Goal: Information Seeking & Learning: Understand process/instructions

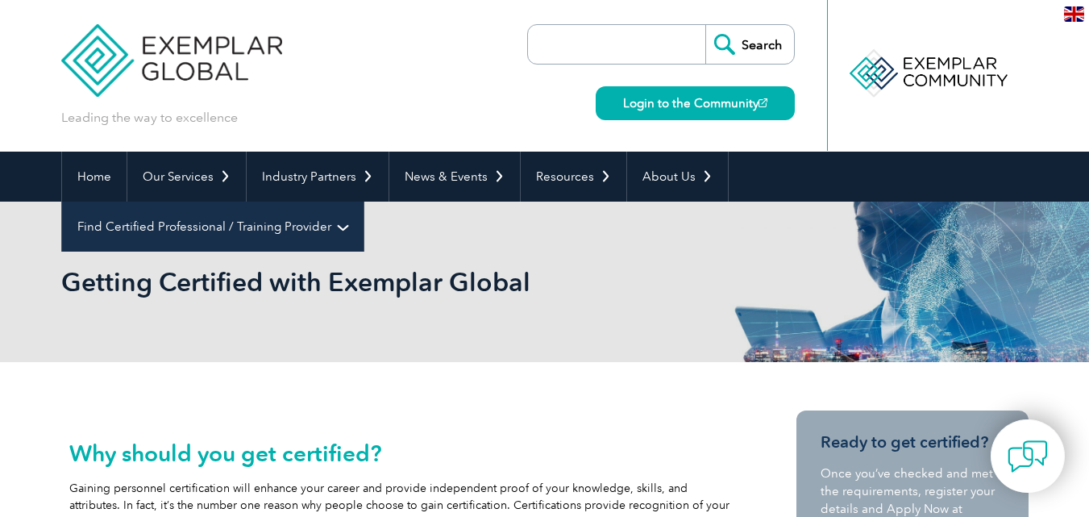
click at [364, 202] on link "Find Certified Professional / Training Provider" at bounding box center [213, 227] width 302 height 50
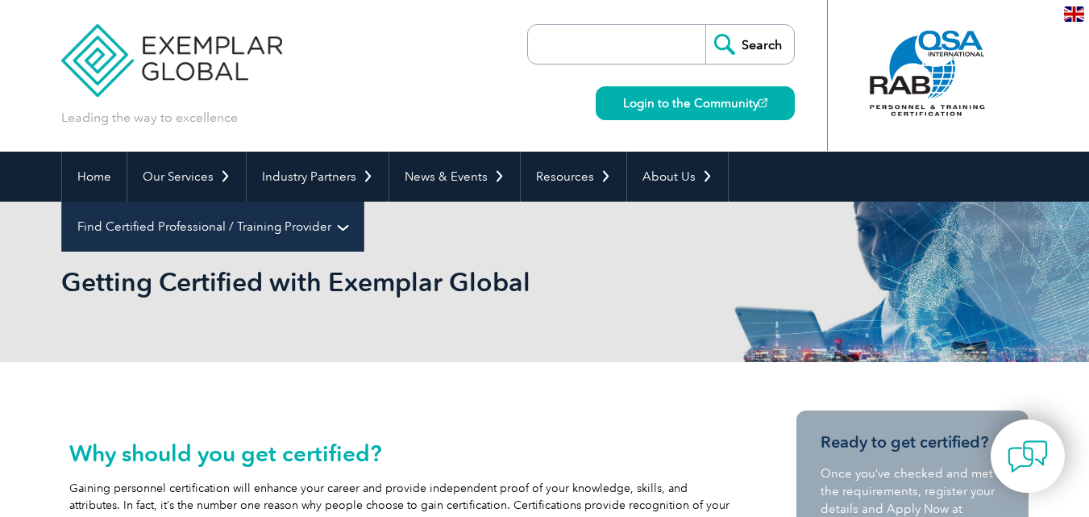
click at [364, 202] on link "Find Certified Professional / Training Provider" at bounding box center [213, 227] width 302 height 50
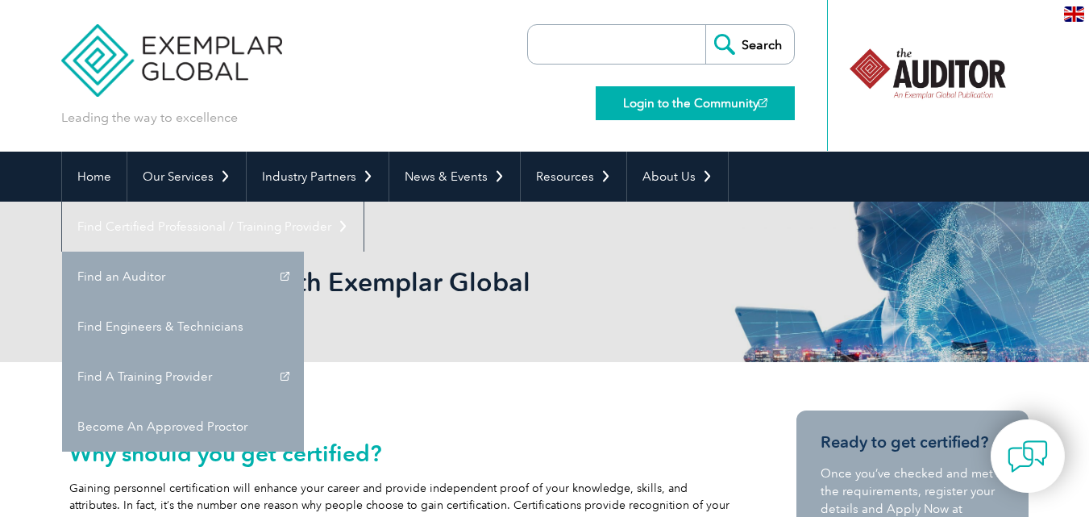
click at [706, 109] on link "Login to the Community" at bounding box center [695, 103] width 199 height 34
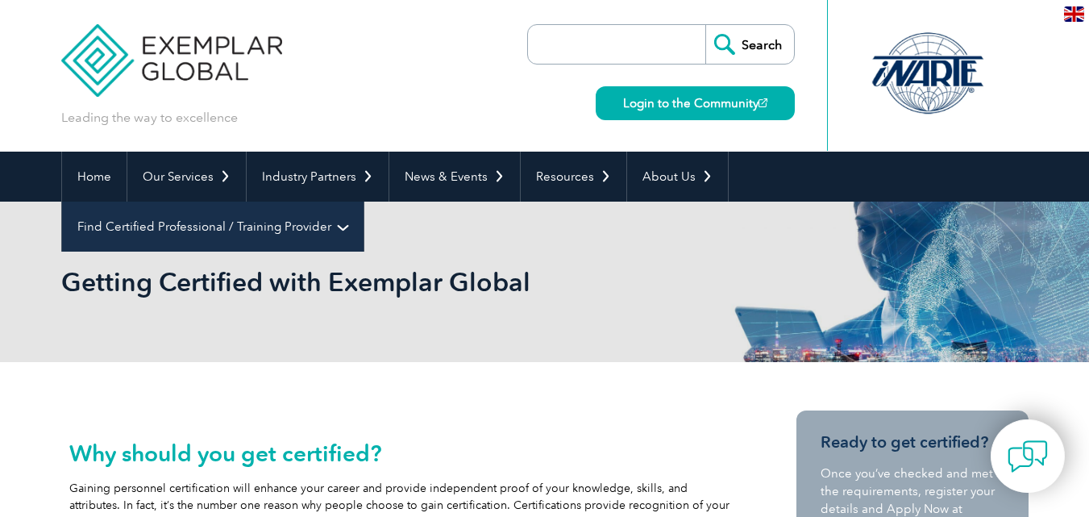
click at [364, 202] on link "Find Certified Professional / Training Provider" at bounding box center [213, 227] width 302 height 50
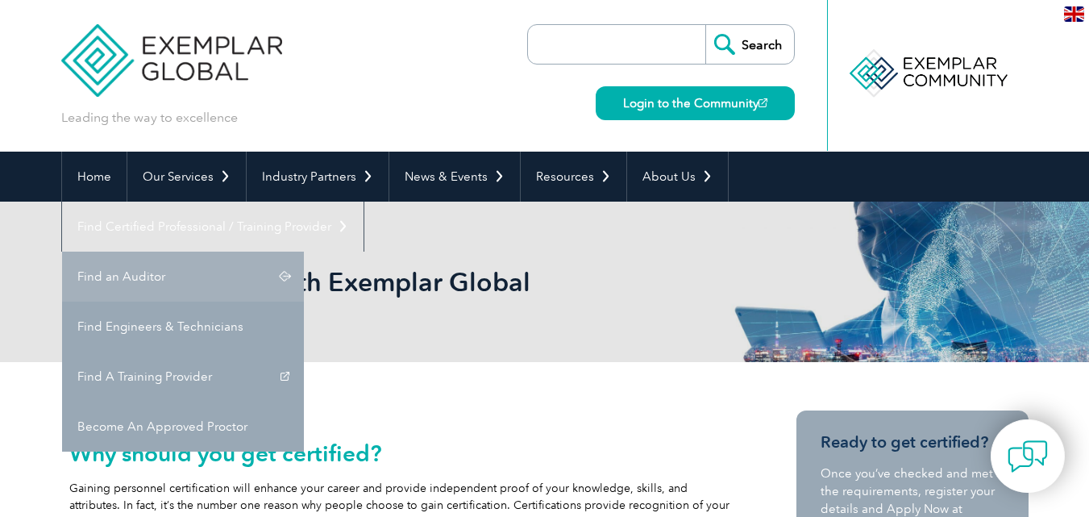
click at [304, 252] on link "Find an Auditor" at bounding box center [183, 277] width 242 height 50
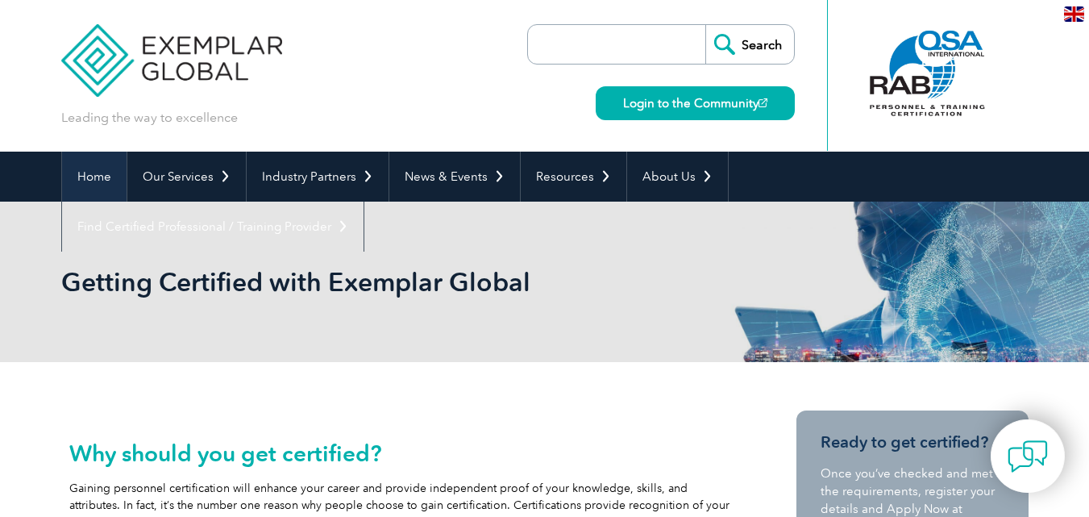
click at [115, 179] on link "Home" at bounding box center [94, 177] width 65 height 50
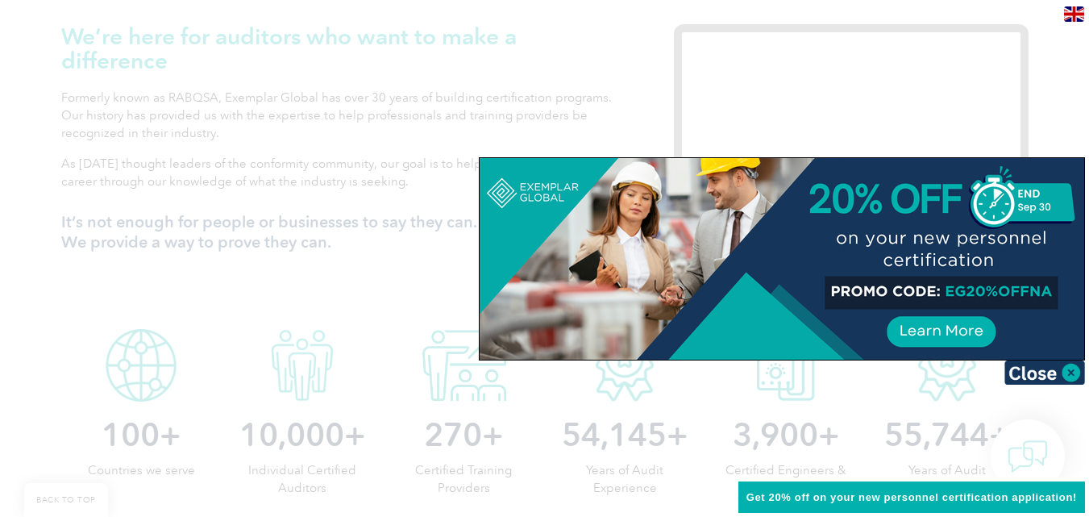
scroll to position [403, 0]
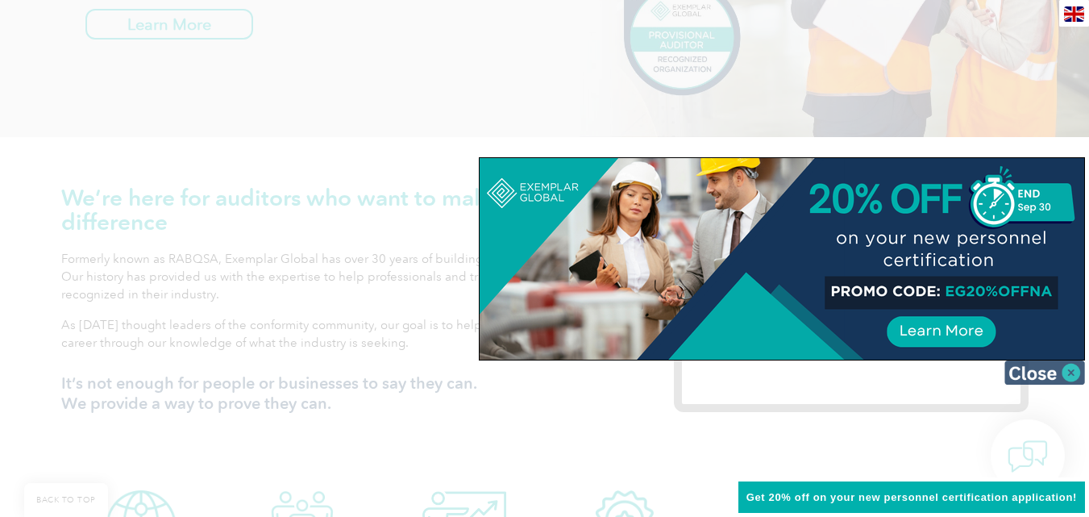
click at [1074, 368] on img at bounding box center [1045, 372] width 81 height 24
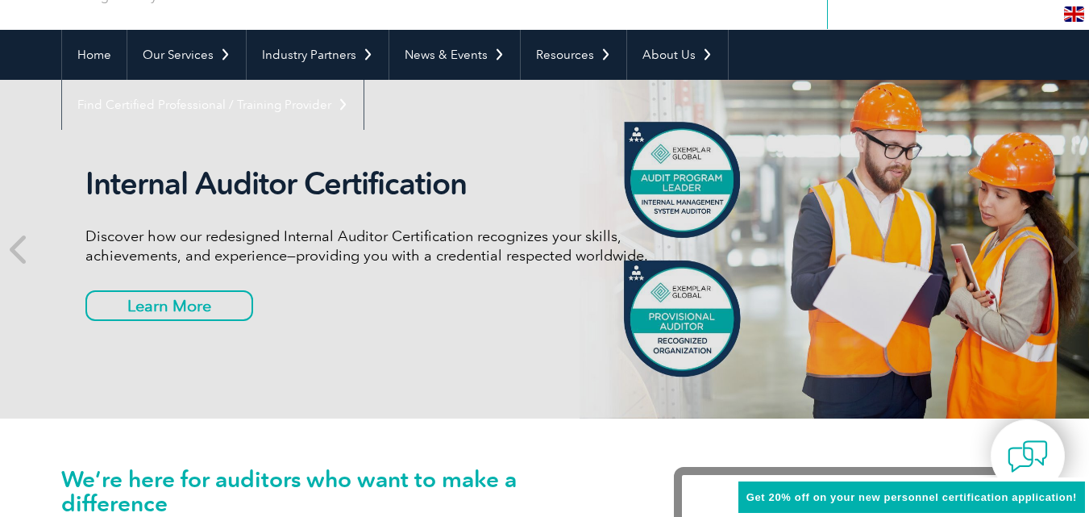
scroll to position [81, 0]
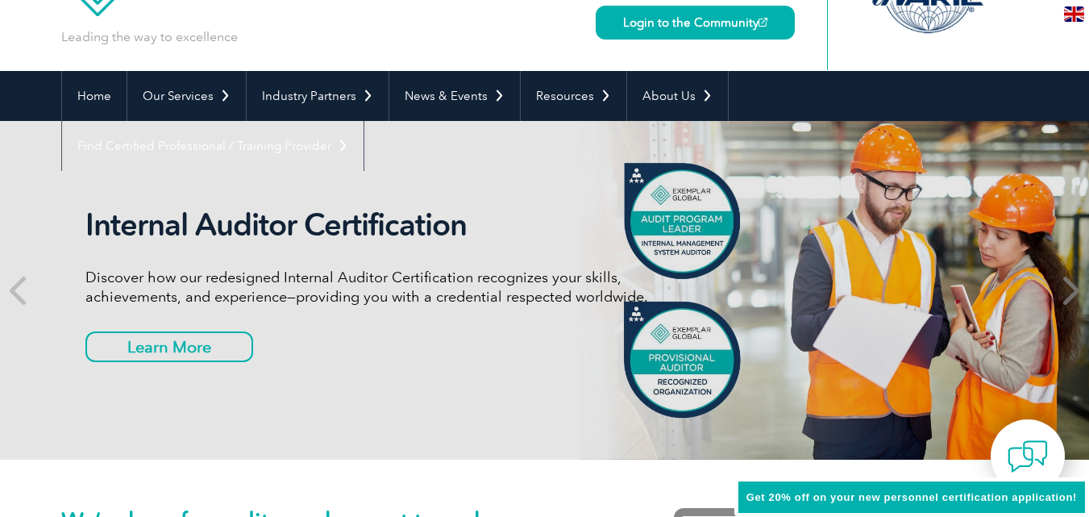
click at [1072, 290] on icon at bounding box center [1069, 290] width 20 height 0
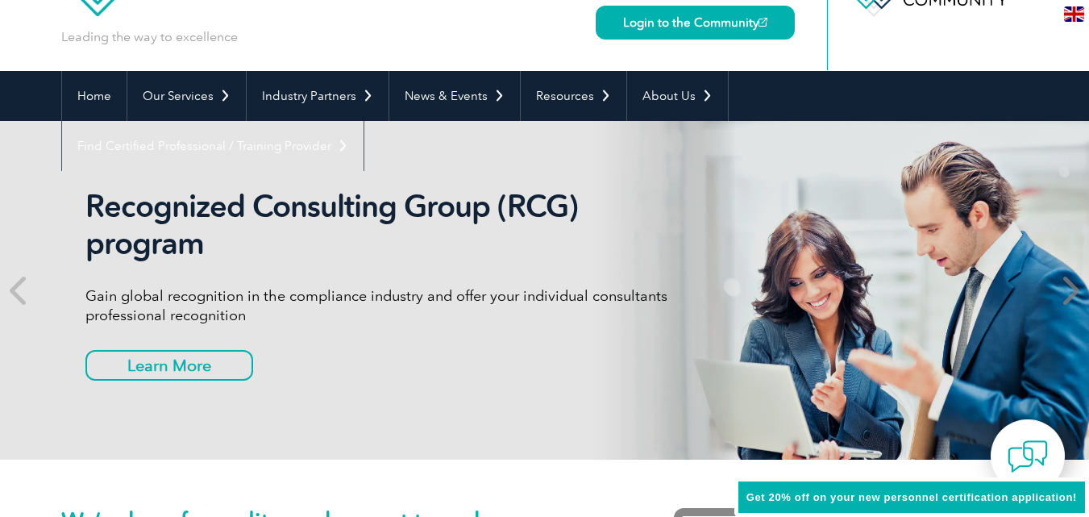
click at [1073, 290] on icon at bounding box center [1069, 290] width 20 height 0
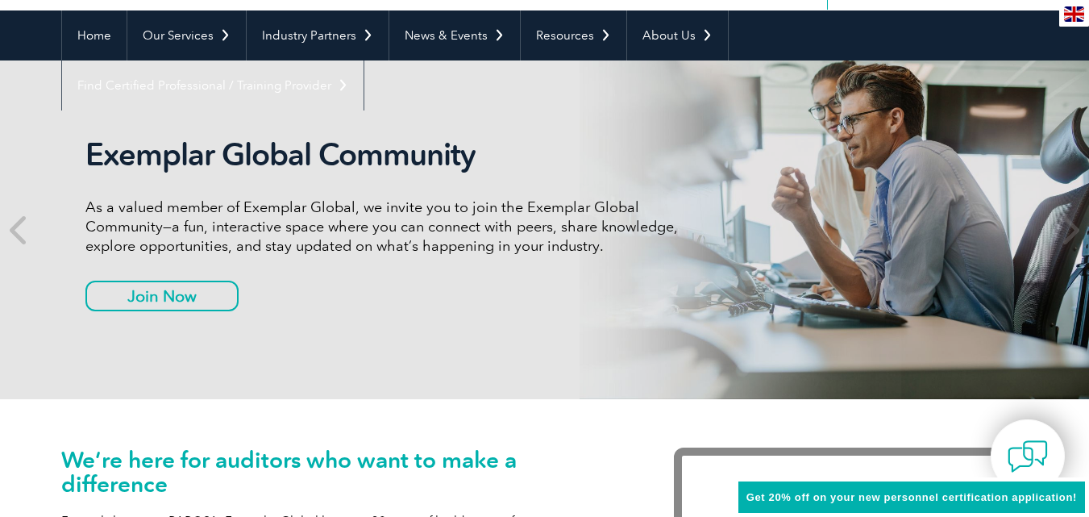
scroll to position [0, 0]
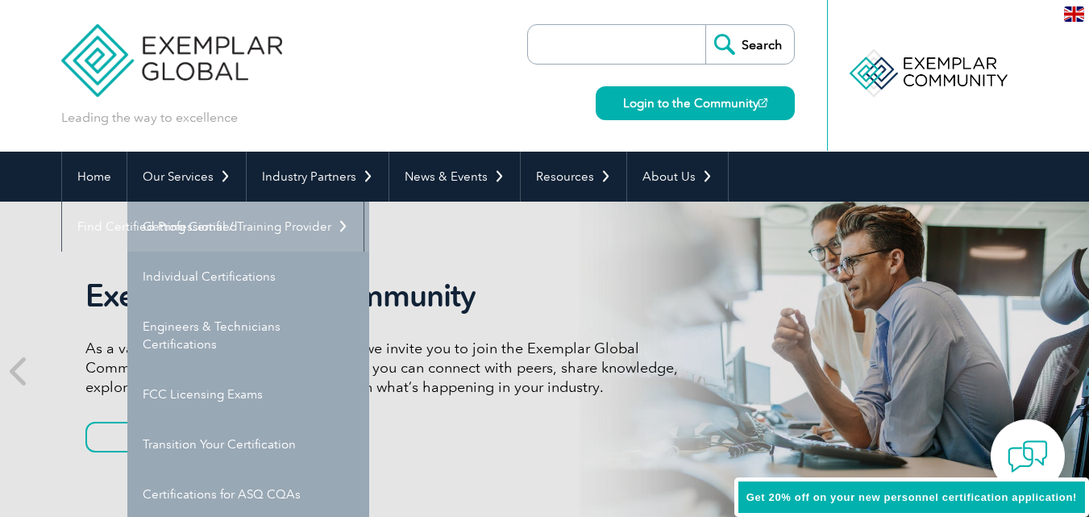
click at [215, 227] on link "Getting Certified" at bounding box center [248, 227] width 242 height 50
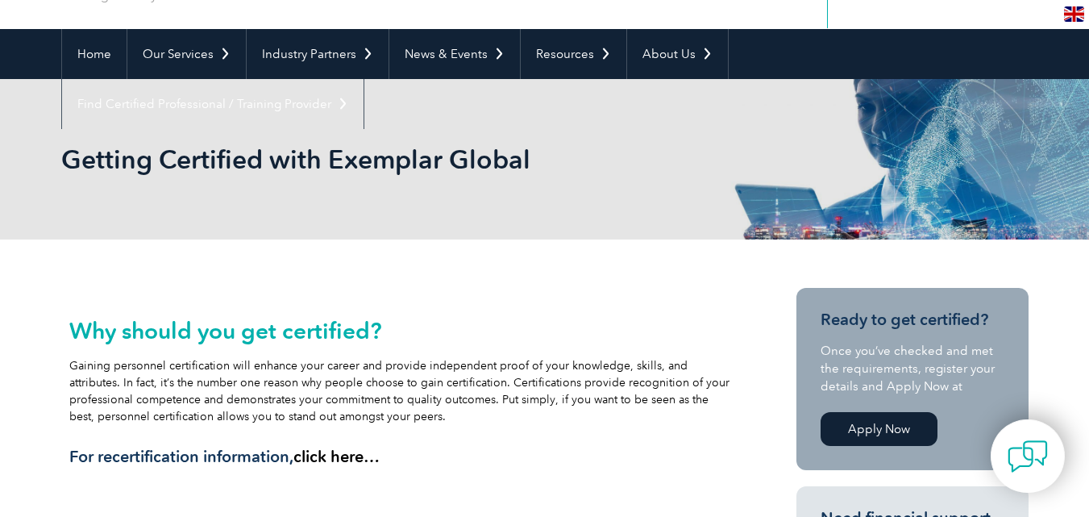
scroll to position [85, 0]
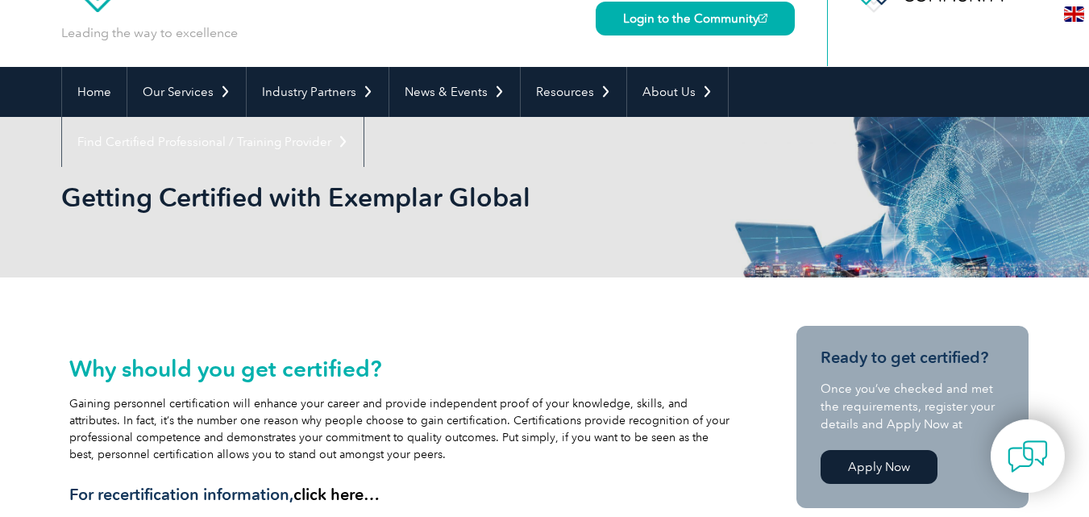
click at [889, 463] on link "Apply Now" at bounding box center [879, 467] width 117 height 34
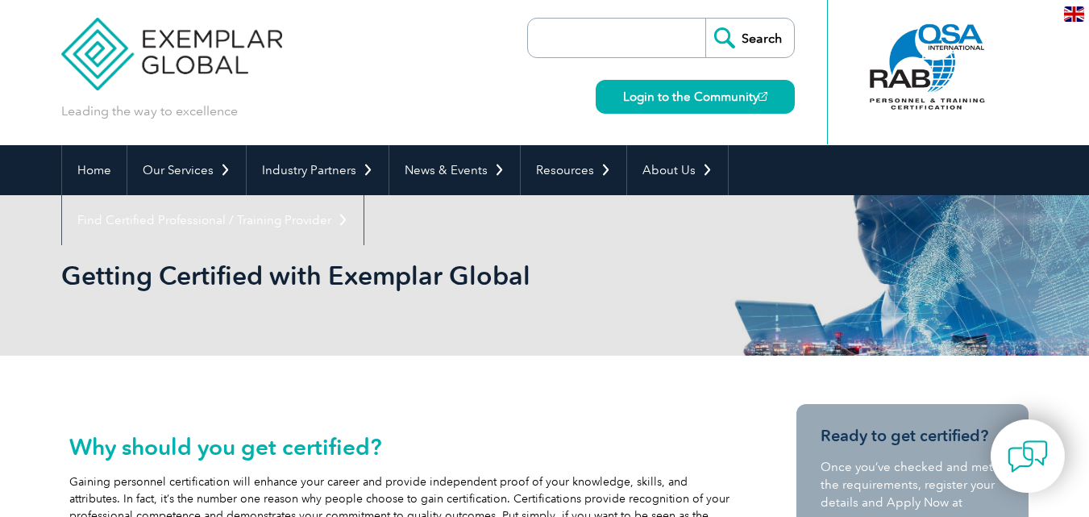
scroll to position [4, 0]
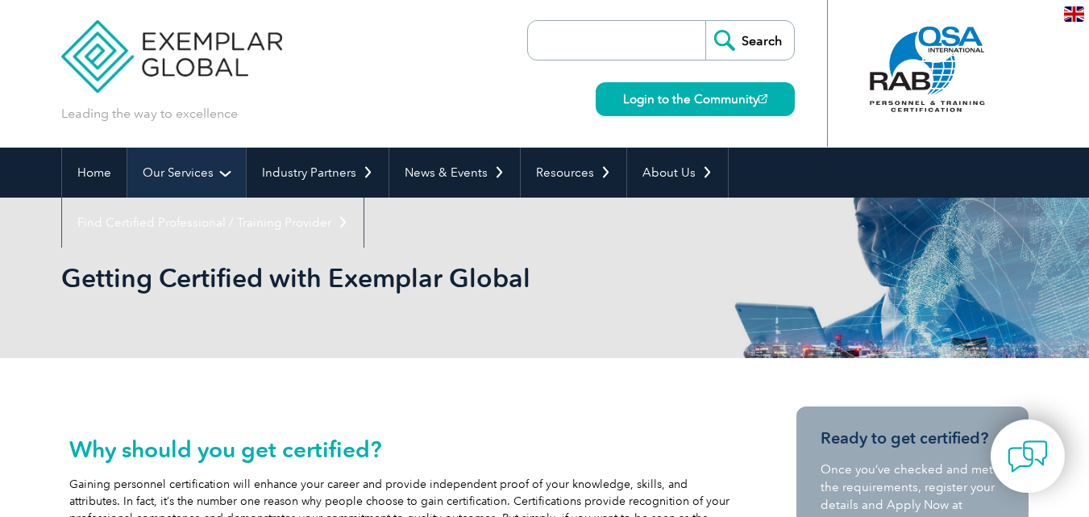
click at [216, 168] on link "Our Services" at bounding box center [186, 173] width 119 height 50
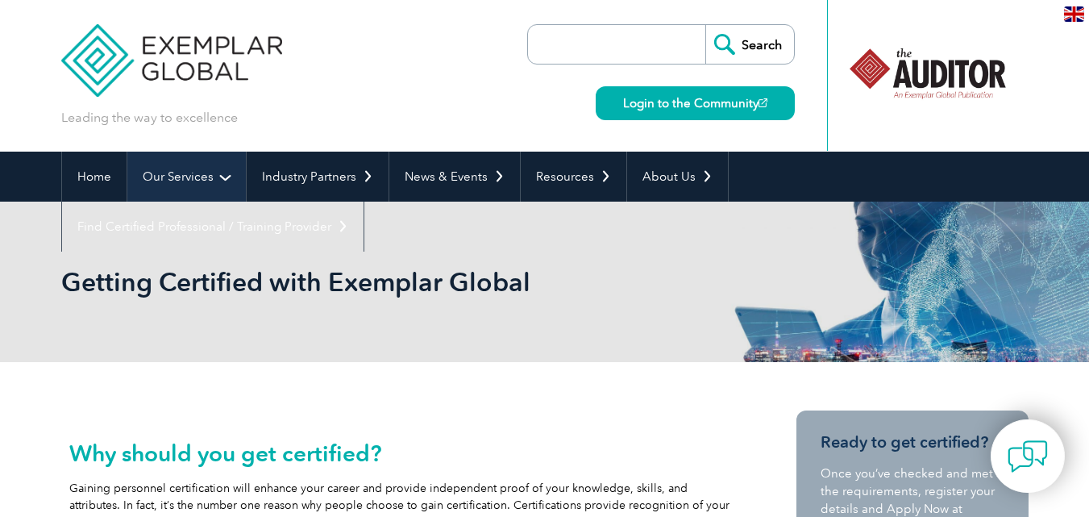
click at [214, 168] on link "Our Services" at bounding box center [186, 177] width 119 height 50
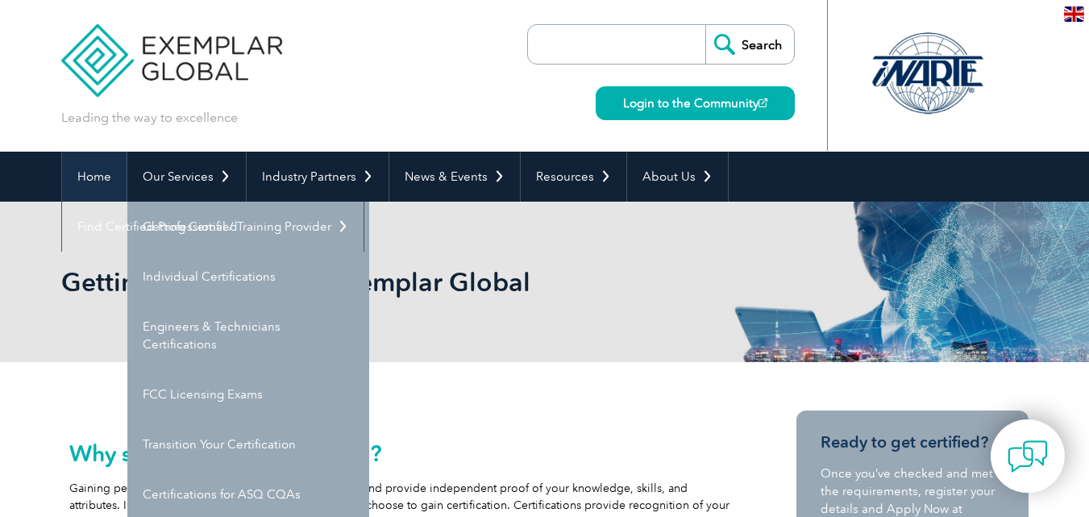
click at [100, 181] on link "Home" at bounding box center [94, 177] width 65 height 50
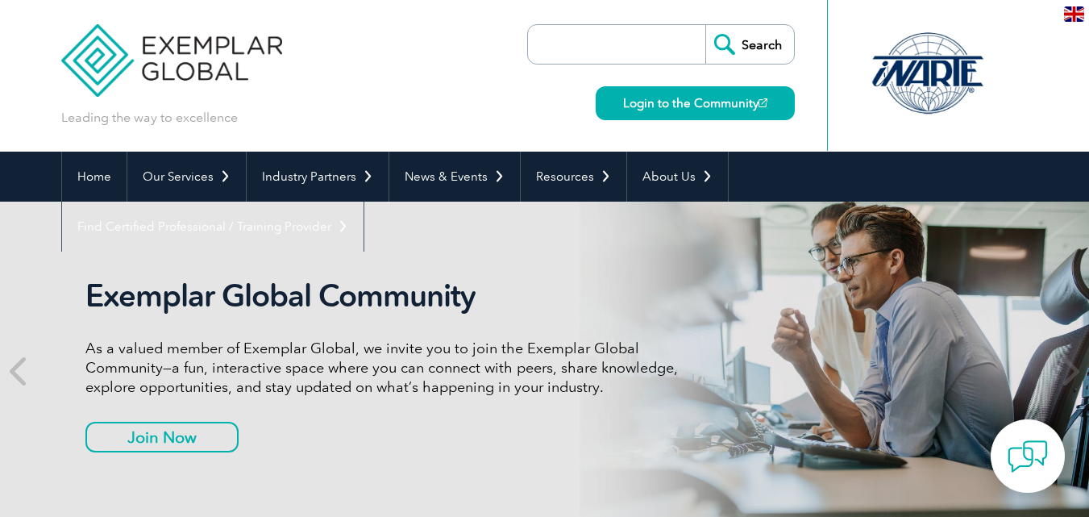
scroll to position [23, 0]
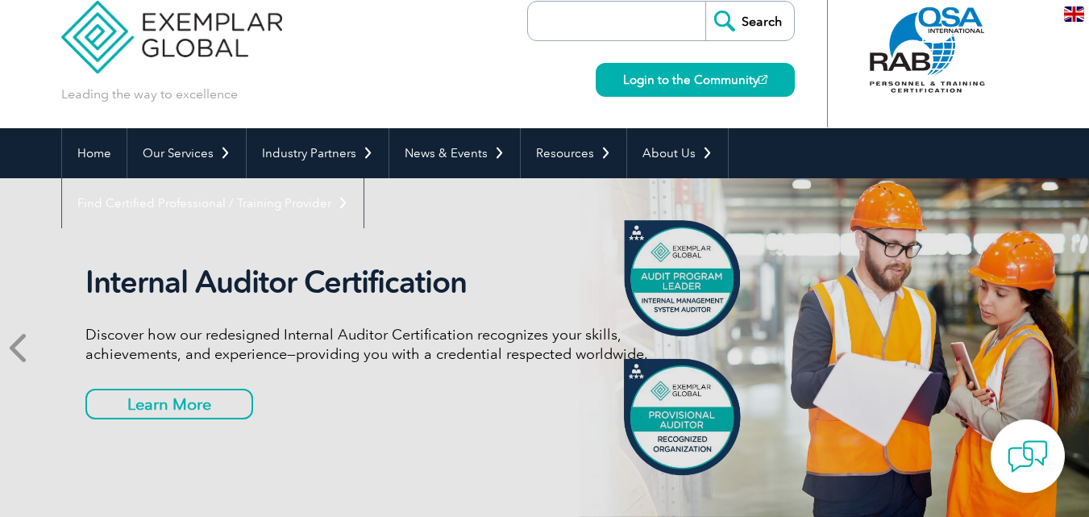
click at [24, 328] on span at bounding box center [20, 347] width 40 height 339
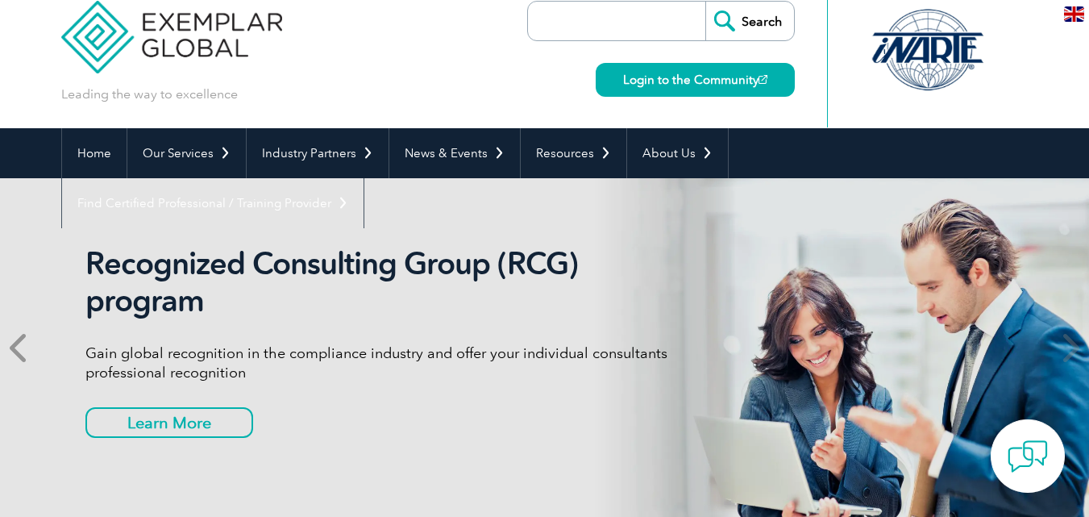
click at [10, 327] on span at bounding box center [20, 347] width 40 height 339
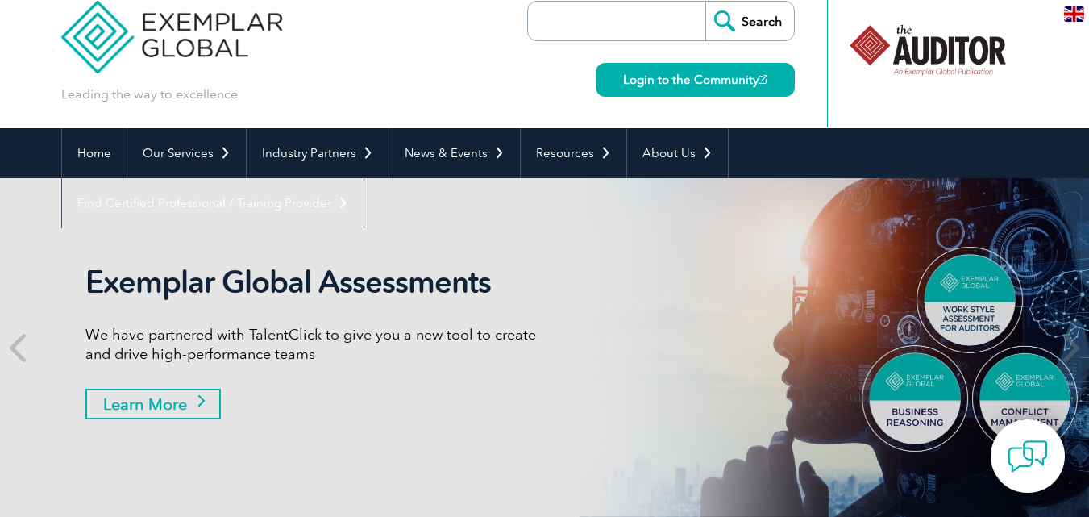
click at [151, 390] on link "Learn More" at bounding box center [152, 404] width 135 height 31
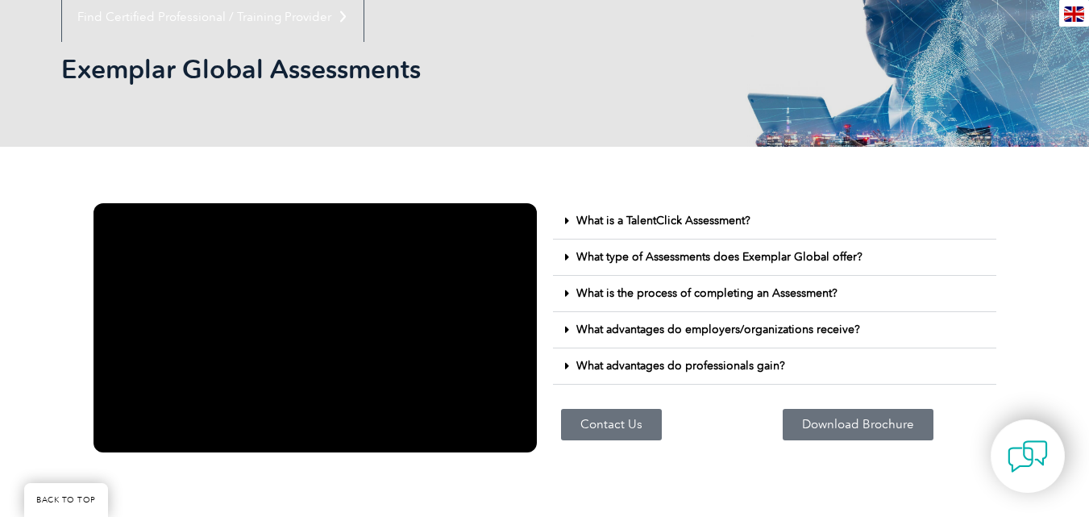
scroll to position [210, 0]
click at [688, 217] on link "What is a TalentClick Assessment?" at bounding box center [664, 221] width 174 height 14
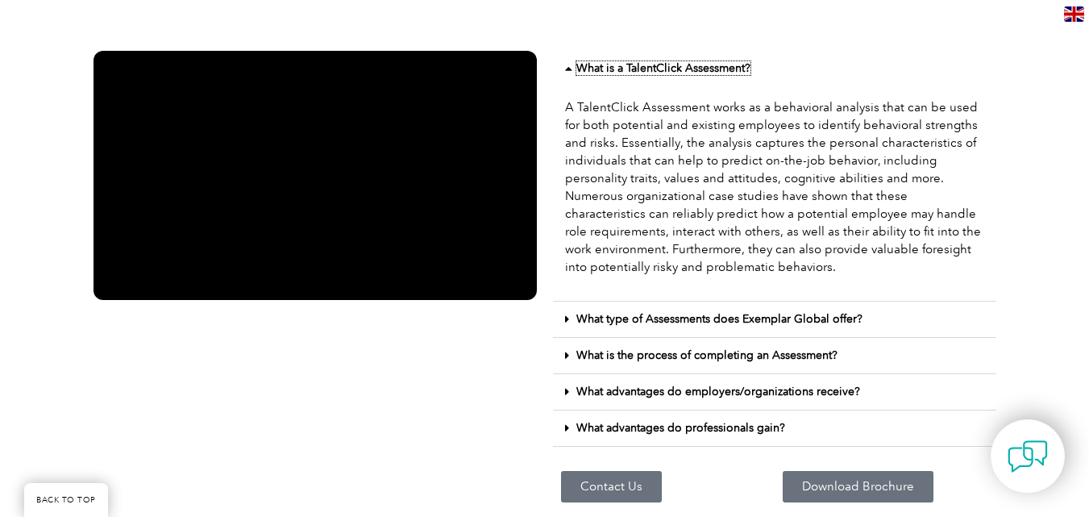
scroll to position [371, 0]
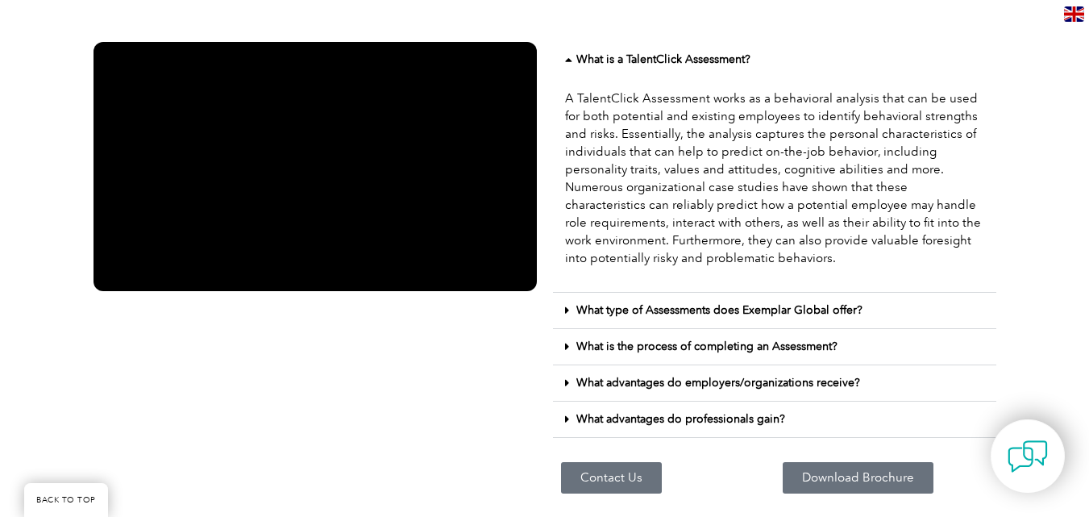
click at [649, 306] on link "What type of Assessments does Exemplar Global offer?" at bounding box center [720, 310] width 286 height 14
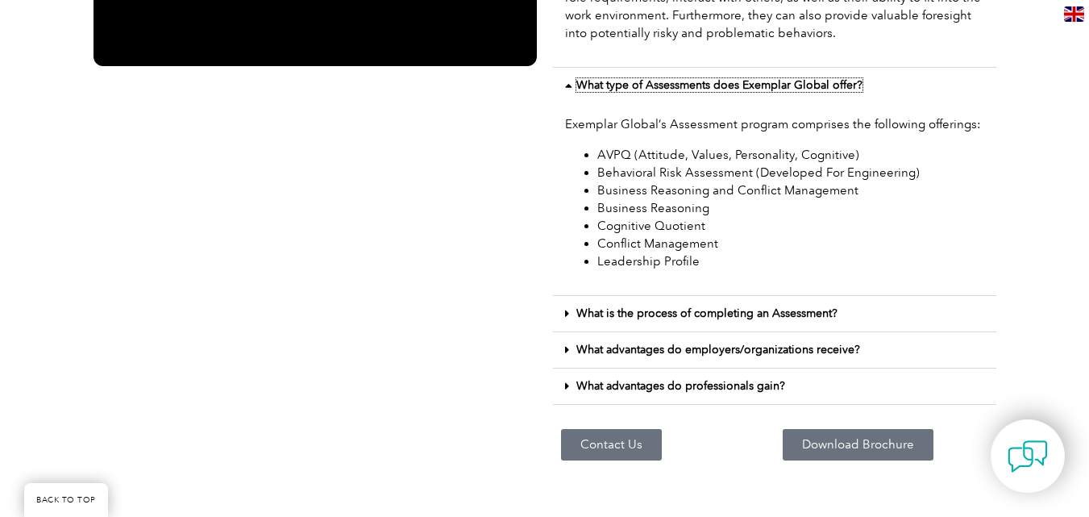
scroll to position [693, 0]
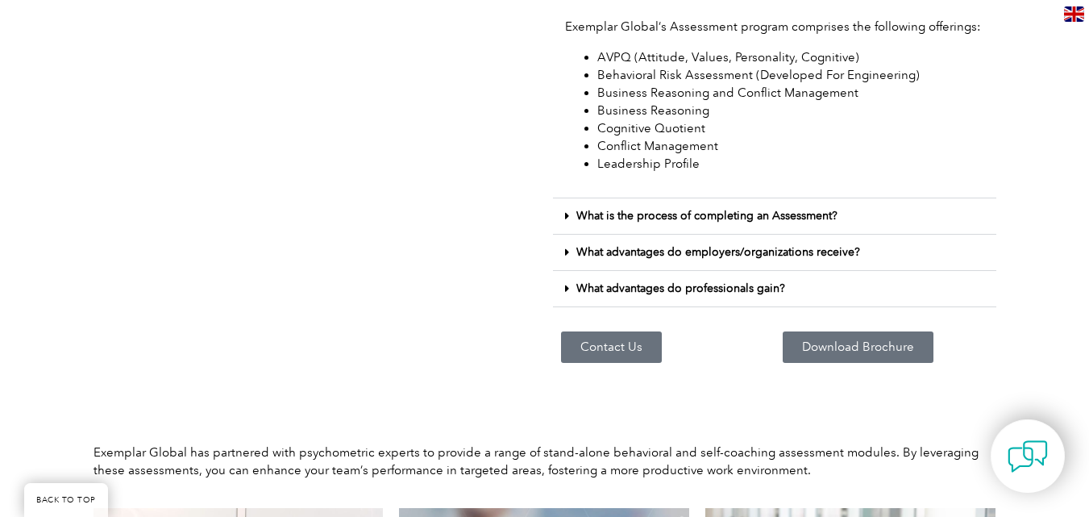
click at [804, 221] on link "What is the process of completing an Assessment?" at bounding box center [707, 216] width 261 height 14
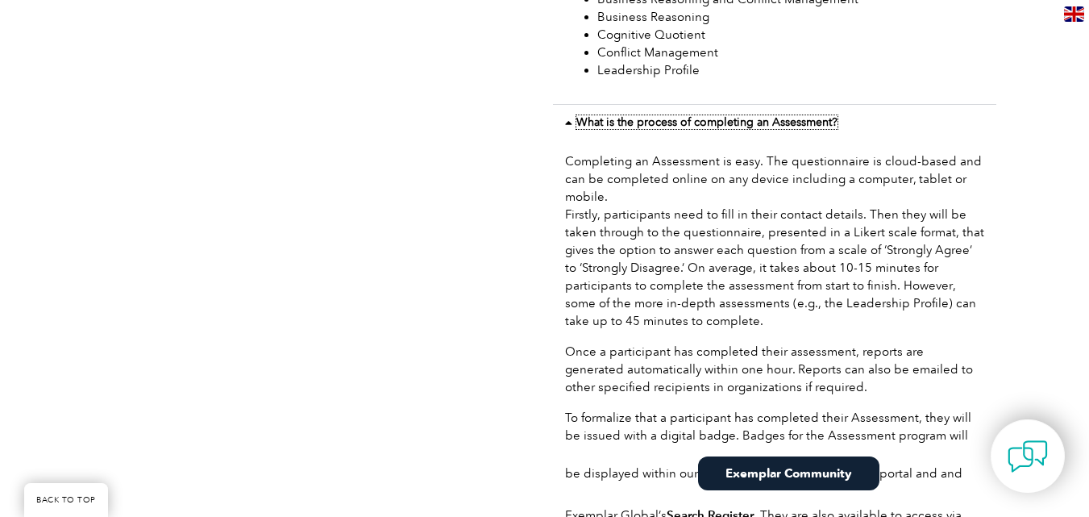
scroll to position [774, 0]
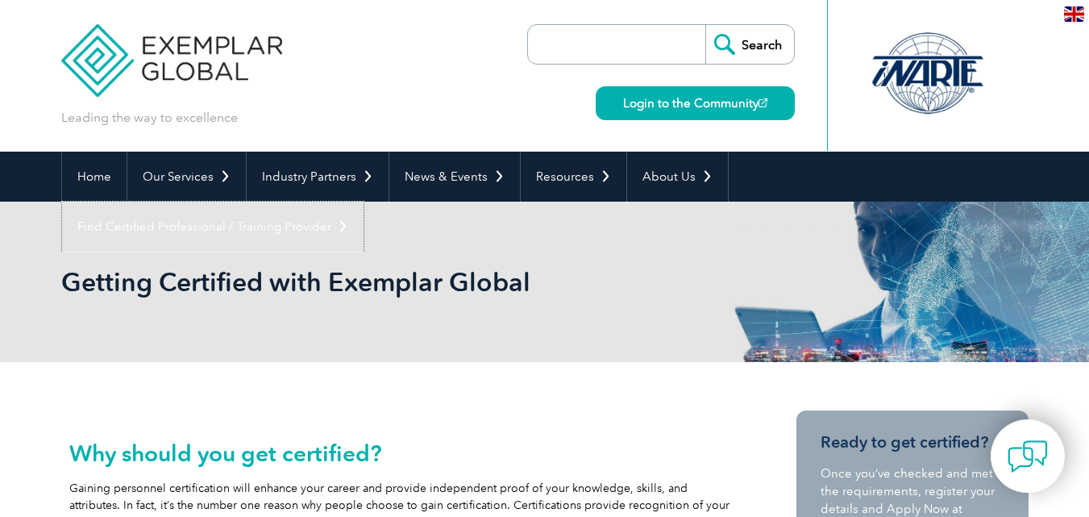
click at [364, 202] on link "Find Certified Professional / Training Provider" at bounding box center [213, 227] width 302 height 50
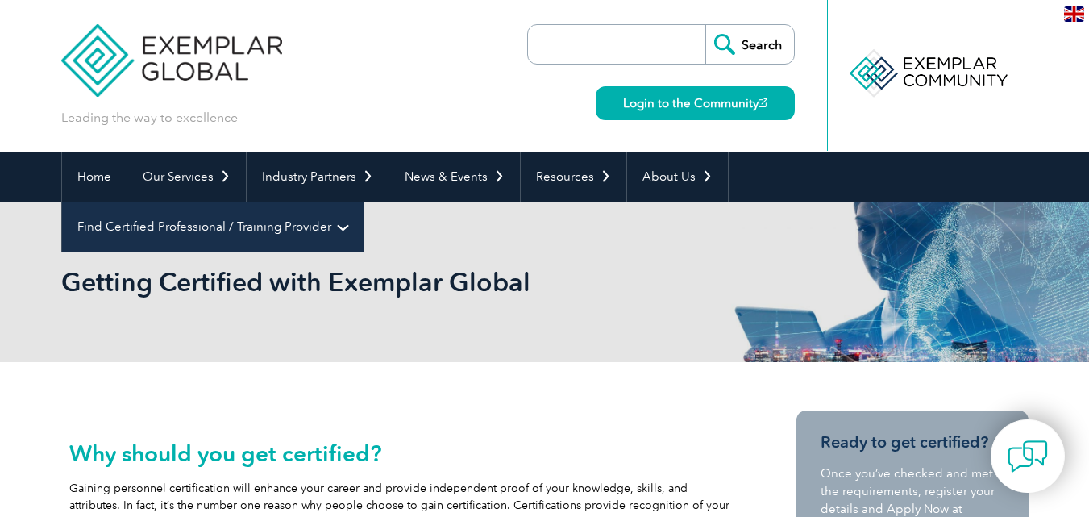
click at [364, 202] on link "Find Certified Professional / Training Provider" at bounding box center [213, 227] width 302 height 50
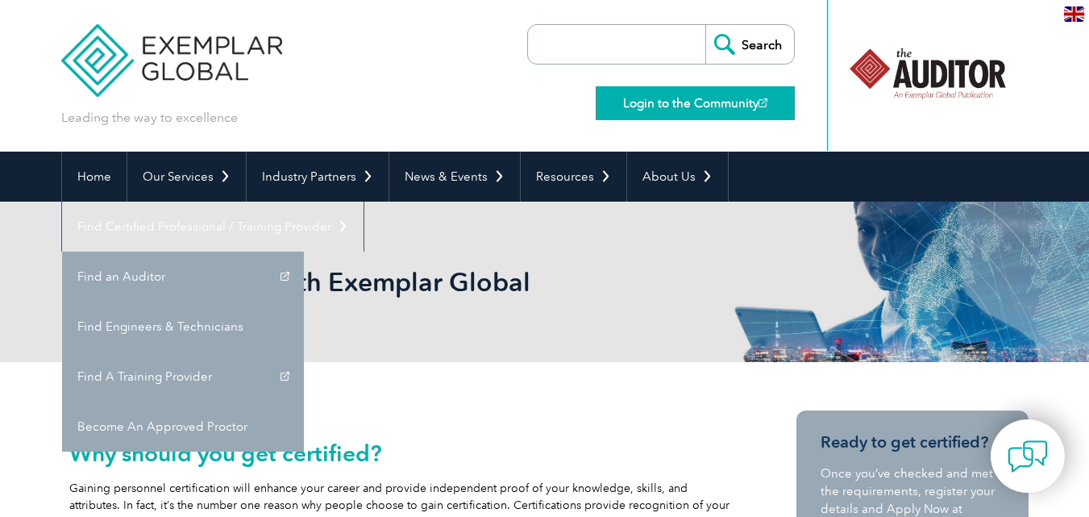
click at [745, 99] on link "Login to the Community" at bounding box center [695, 103] width 199 height 34
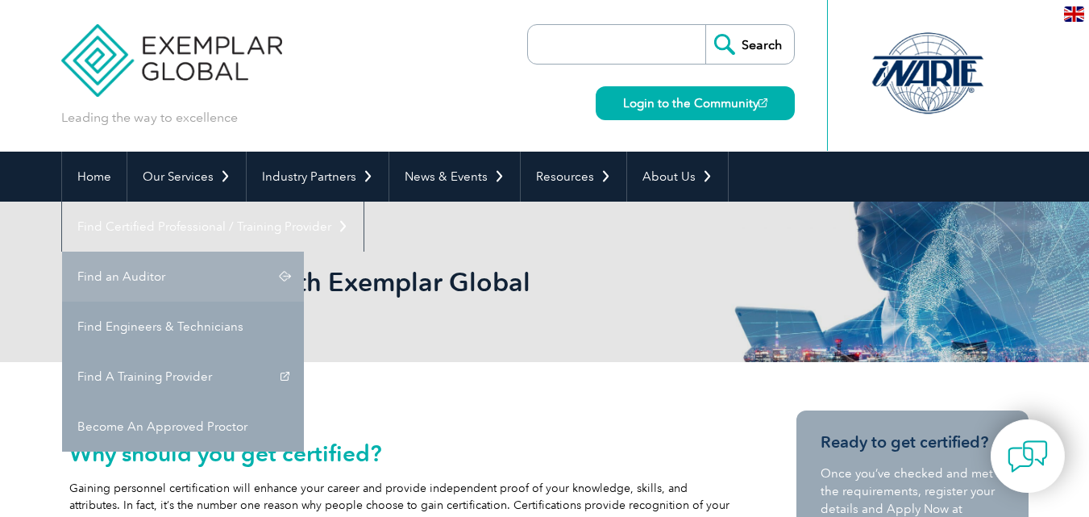
click at [304, 252] on link "Find an Auditor" at bounding box center [183, 277] width 242 height 50
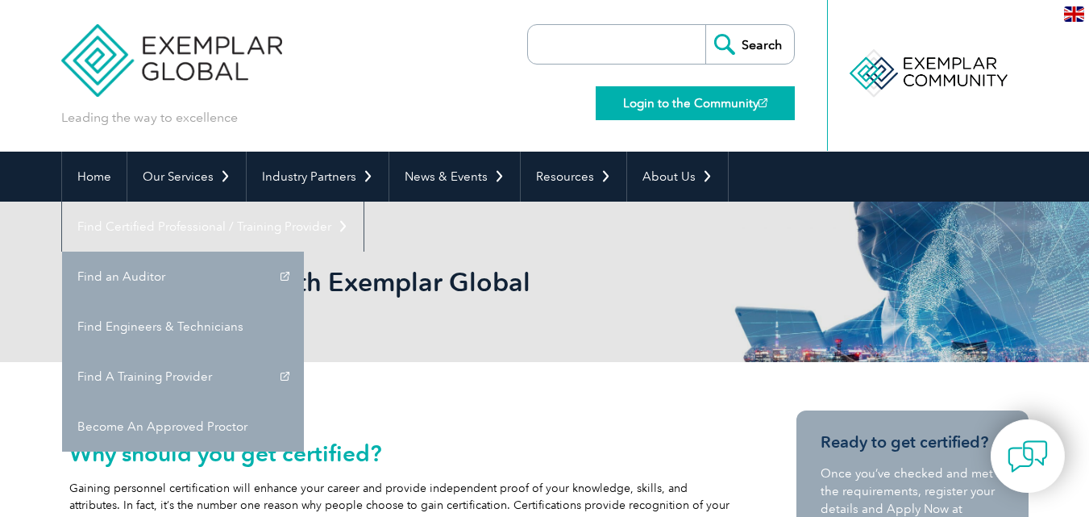
click at [725, 109] on link "Login to the Community" at bounding box center [695, 103] width 199 height 34
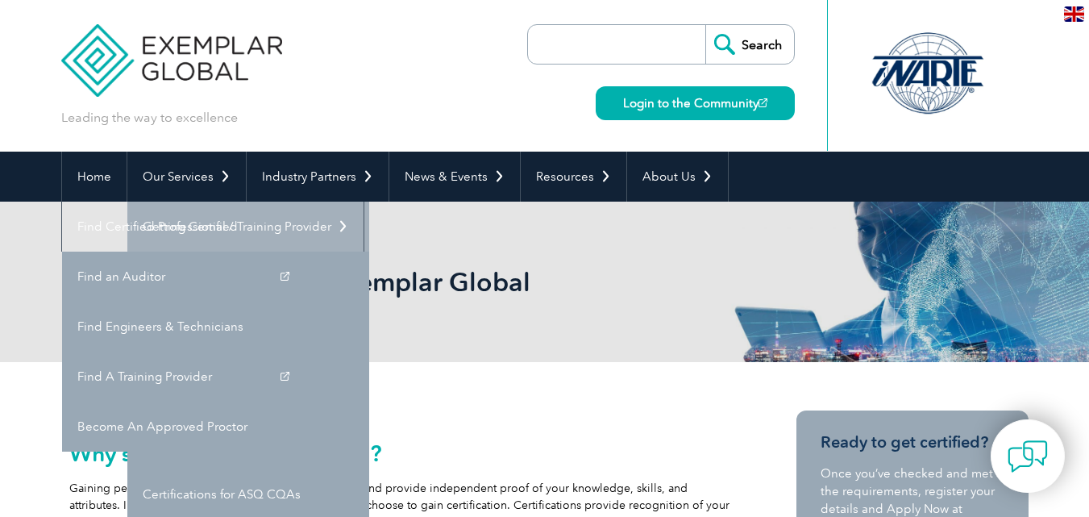
click at [186, 214] on link "Getting Certified" at bounding box center [248, 227] width 242 height 50
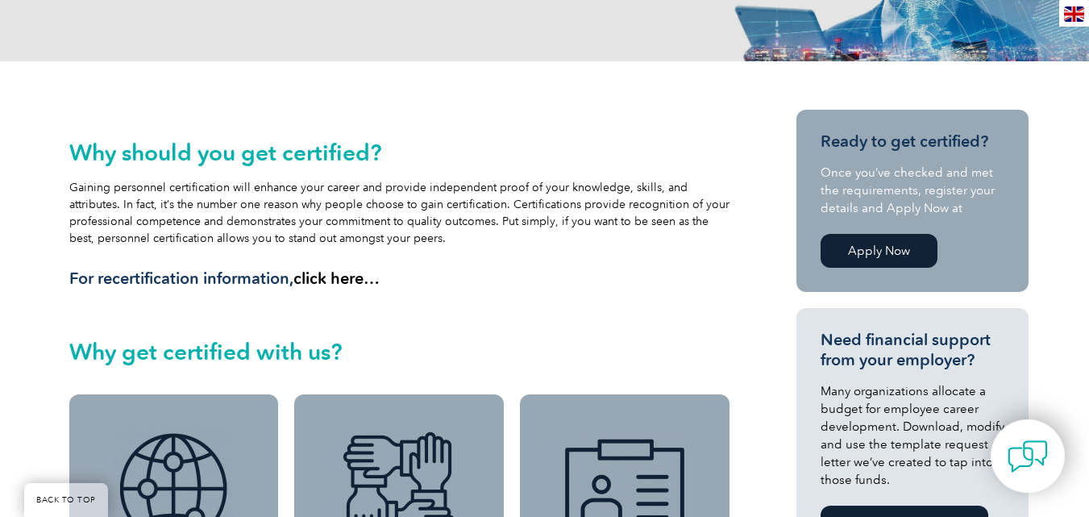
scroll to position [242, 0]
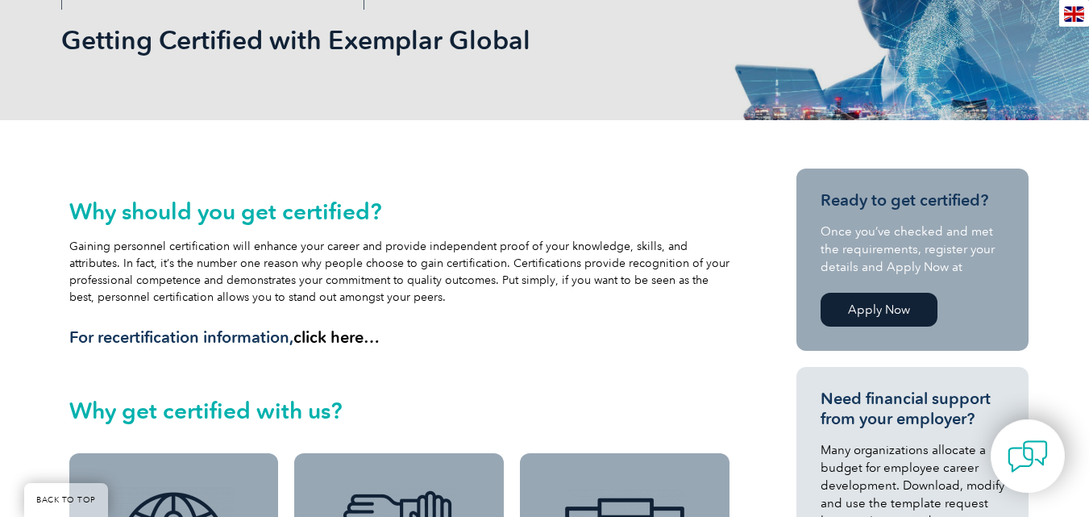
click at [863, 314] on link "Apply Now" at bounding box center [879, 310] width 117 height 34
click at [860, 290] on div "Apply Now" at bounding box center [881, 310] width 121 height 42
click at [860, 301] on link "Apply Now" at bounding box center [879, 310] width 117 height 34
